Goal: Transaction & Acquisition: Purchase product/service

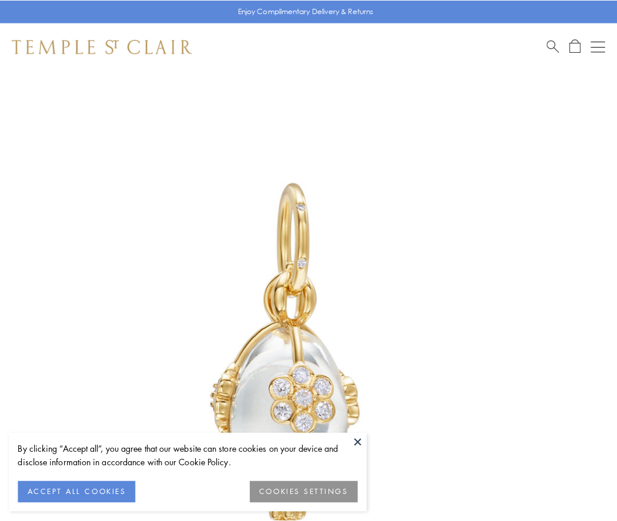
scroll to position [5, 0]
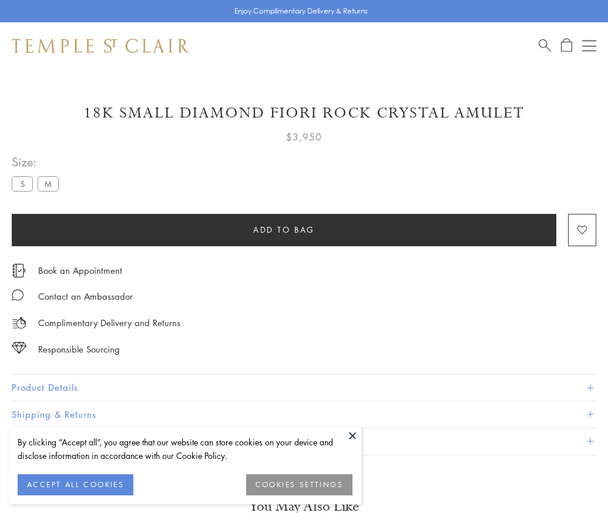
click at [284, 229] on span "Add to bag" at bounding box center [284, 229] width 62 height 13
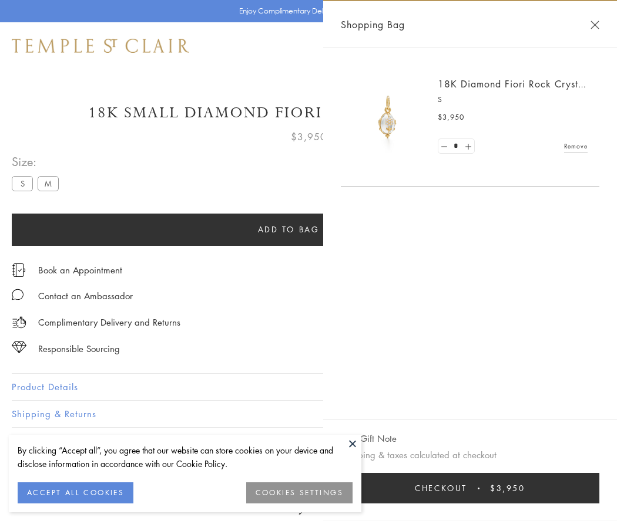
click at [484, 489] on button "Checkout $3,950" at bounding box center [470, 488] width 258 height 31
